Goal: Check status: Check status

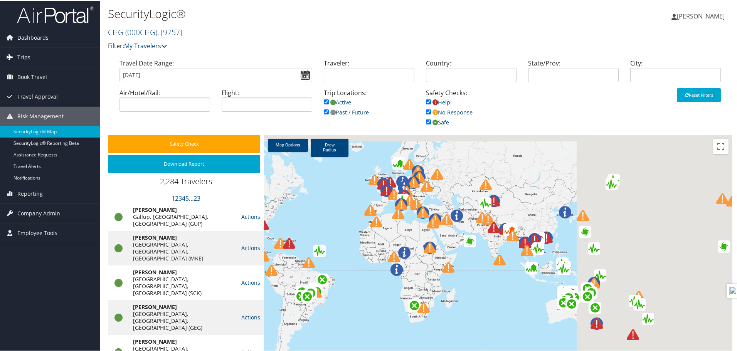
click at [23, 60] on span "Trips" at bounding box center [23, 56] width 13 height 19
click at [23, 58] on span "Trips" at bounding box center [23, 56] width 13 height 19
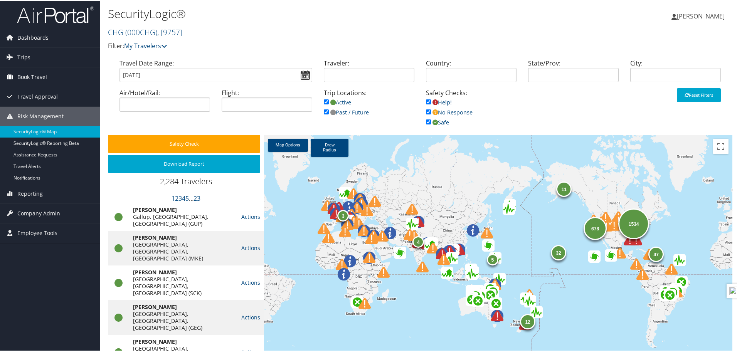
click at [44, 73] on span "Book Travel" at bounding box center [32, 76] width 30 height 19
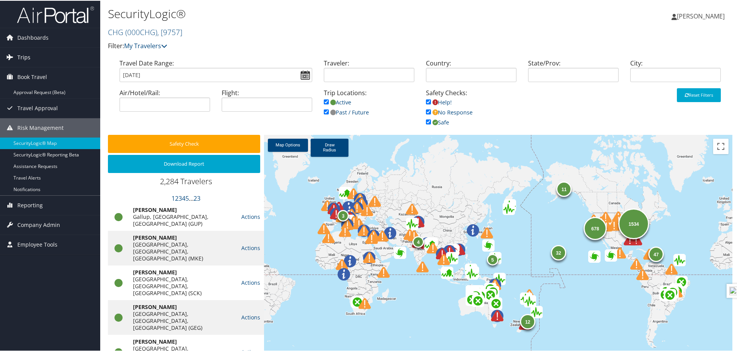
click at [26, 54] on span "Trips" at bounding box center [23, 56] width 13 height 19
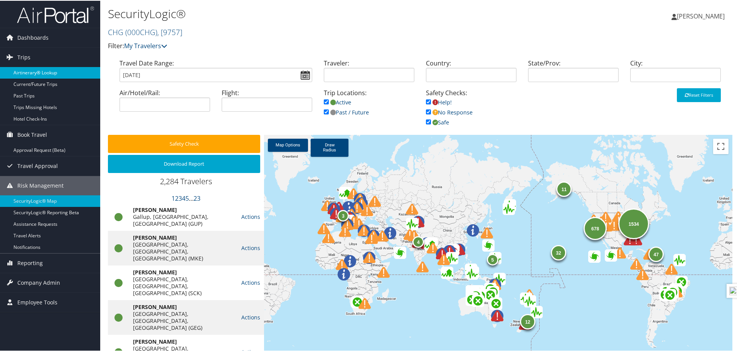
click at [37, 69] on link "Airtinerary® Lookup" at bounding box center [50, 72] width 100 height 12
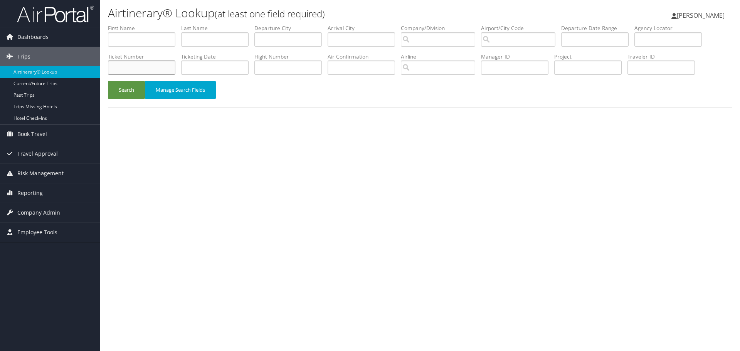
click at [124, 62] on input "text" at bounding box center [141, 67] width 67 height 14
paste input "0068999182638"
type input "0068999182638"
click at [108, 81] on button "Search" at bounding box center [126, 90] width 37 height 18
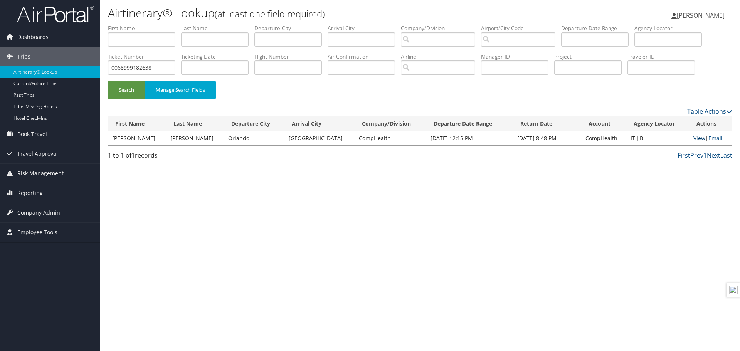
click at [698, 136] on link "View" at bounding box center [699, 137] width 12 height 7
